Goal: Task Accomplishment & Management: Manage account settings

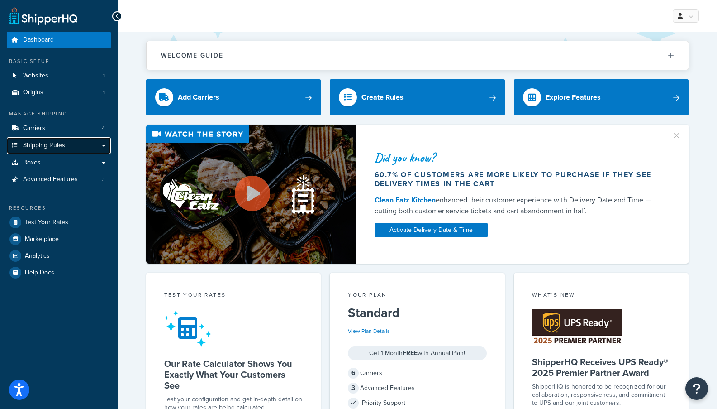
click at [46, 142] on span "Shipping Rules" at bounding box center [44, 146] width 42 height 8
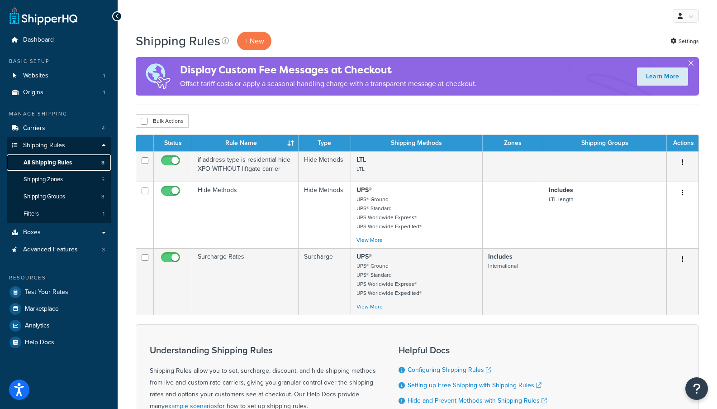
click at [67, 162] on span "All Shipping Rules" at bounding box center [48, 163] width 48 height 8
click at [67, 131] on link "Carriers 4" at bounding box center [59, 128] width 104 height 17
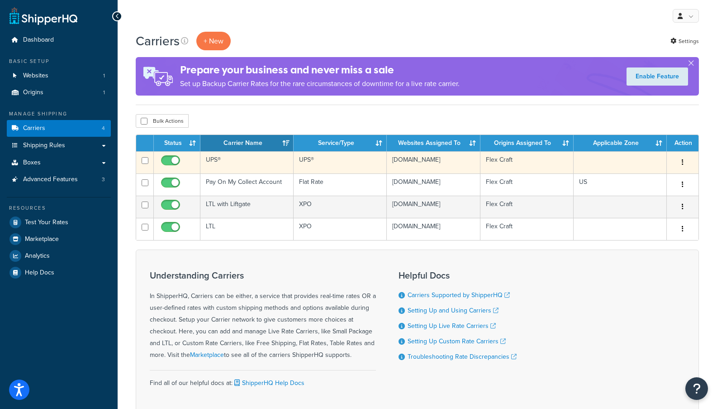
click at [247, 163] on td "UPS®" at bounding box center [247, 162] width 93 height 22
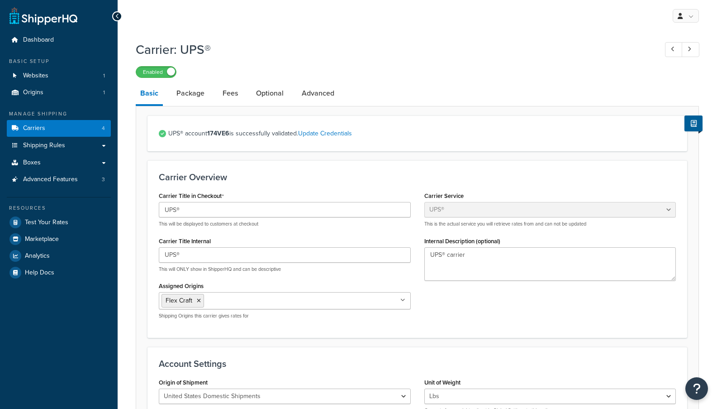
select select "ups"
click at [194, 104] on link "Package" at bounding box center [190, 93] width 37 height 22
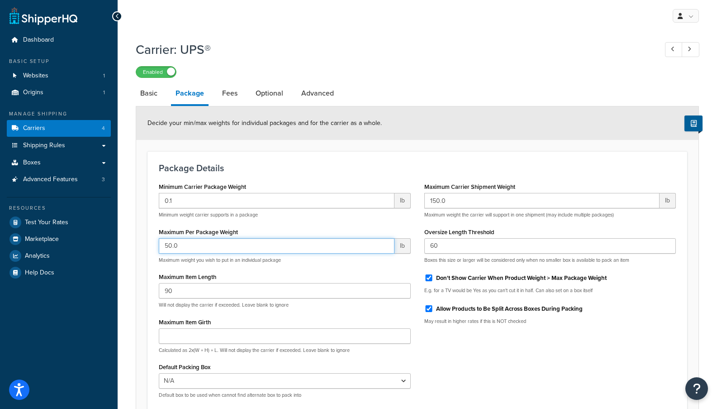
click at [177, 245] on input "50.0" at bounding box center [277, 245] width 236 height 15
click at [168, 245] on input "50.0" at bounding box center [277, 245] width 236 height 15
type input "40.0"
click at [333, 167] on h3 "Package Details" at bounding box center [417, 168] width 517 height 10
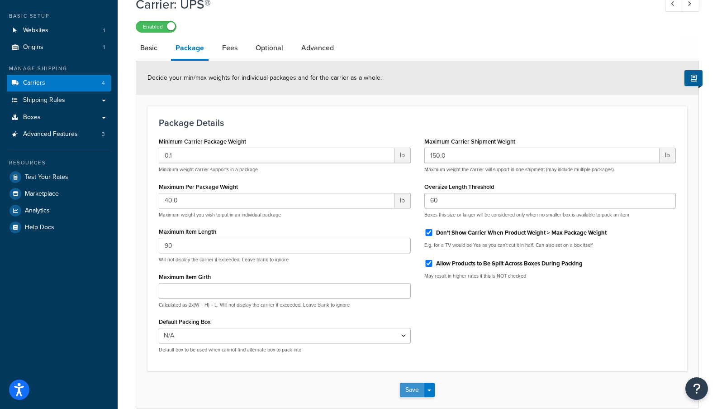
drag, startPoint x: 390, startPoint y: 388, endPoint x: 406, endPoint y: 384, distance: 16.4
click at [406, 384] on div "Save Save Dropdown Save and Edit" at bounding box center [417, 389] width 563 height 37
click at [410, 384] on button "Save" at bounding box center [412, 389] width 24 height 14
